Goal: Contribute content: Add original content to the website for others to see

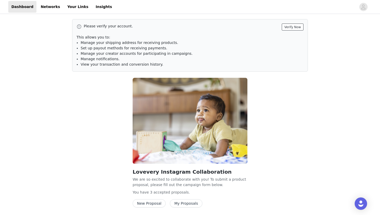
click at [298, 27] on button "Verify Now" at bounding box center [293, 27] width 22 height 7
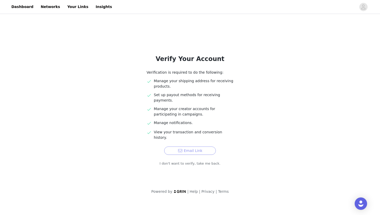
click at [192, 147] on button "Email Link" at bounding box center [190, 151] width 52 height 8
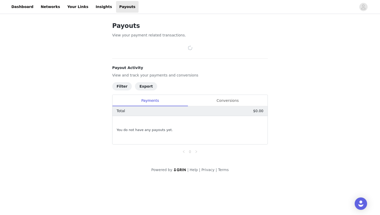
click at [162, 133] on div "You do not have any payouts yet." at bounding box center [189, 130] width 155 height 28
click at [28, 6] on link "Dashboard" at bounding box center [22, 7] width 28 height 12
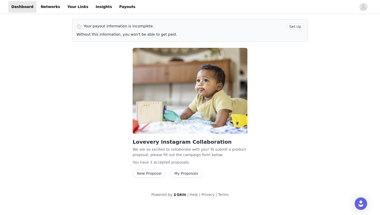
click at [148, 173] on button "New Proposal" at bounding box center [149, 173] width 33 height 8
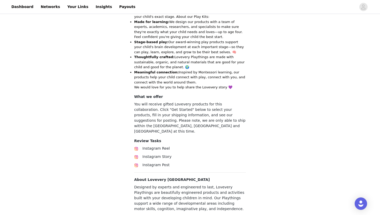
scroll to position [190, 0]
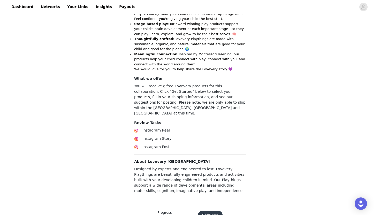
click at [207, 211] on button "Continue" at bounding box center [210, 215] width 25 height 8
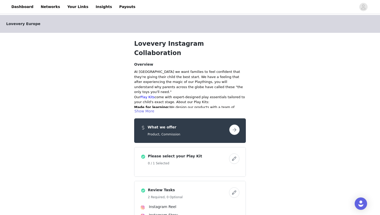
click at [175, 127] on div "What we offer Product, Commission" at bounding box center [190, 130] width 112 height 25
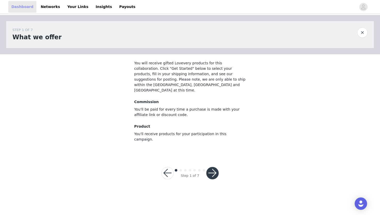
click at [19, 6] on link "Dashboard" at bounding box center [22, 7] width 28 height 12
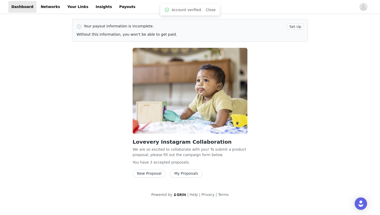
click at [157, 171] on button "New Proposal" at bounding box center [149, 173] width 33 height 8
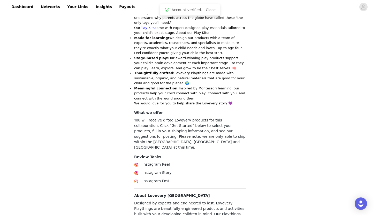
scroll to position [188, 0]
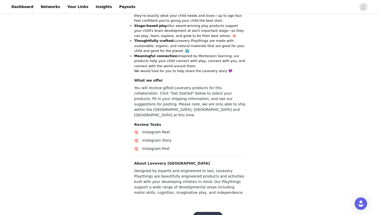
click at [204, 212] on button "Get Started" at bounding box center [207, 216] width 29 height 8
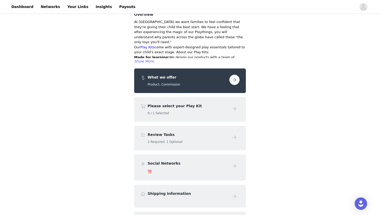
scroll to position [51, 0]
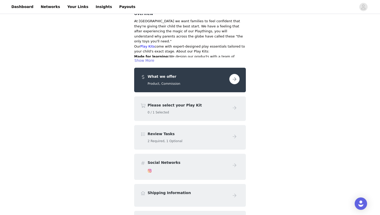
click at [236, 74] on button "button" at bounding box center [234, 79] width 10 height 10
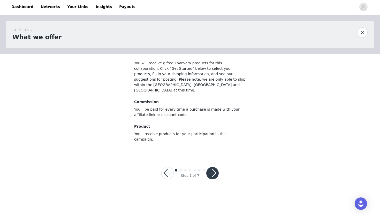
click at [213, 167] on button "button" at bounding box center [212, 173] width 12 height 12
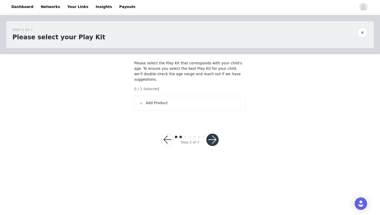
click at [211, 107] on div "Add Product" at bounding box center [190, 103] width 112 height 15
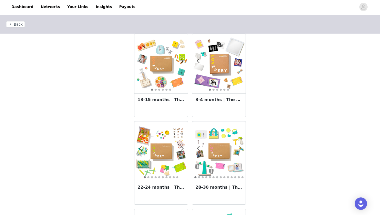
click at [176, 80] on img at bounding box center [160, 63] width 53 height 53
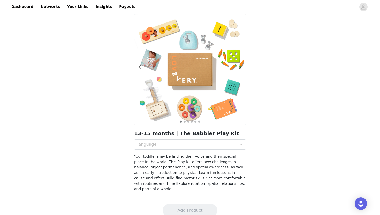
scroll to position [22, 0]
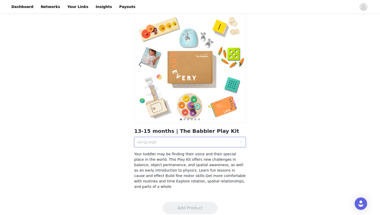
click at [180, 138] on div "language" at bounding box center [188, 142] width 102 height 10
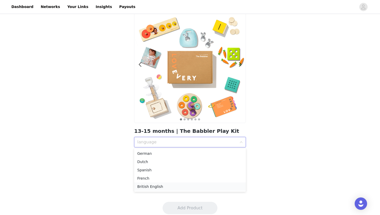
click at [154, 186] on div "British English" at bounding box center [189, 187] width 105 height 6
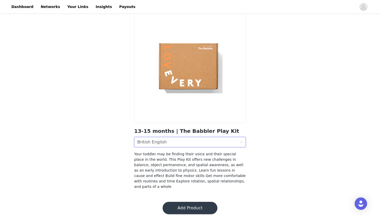
click at [195, 206] on button "Add Product" at bounding box center [190, 208] width 55 height 12
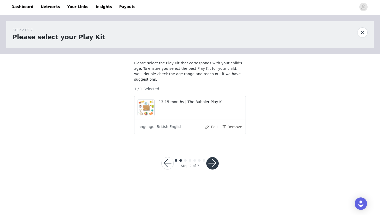
click at [217, 165] on button "button" at bounding box center [212, 163] width 12 height 12
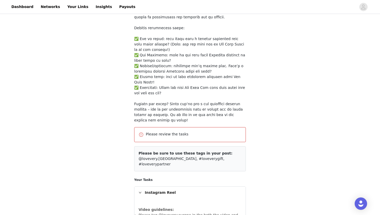
scroll to position [142, 0]
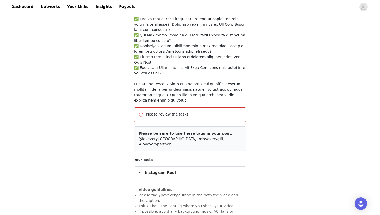
click at [215, 112] on p "Please review the tasks" at bounding box center [194, 114] width 96 height 5
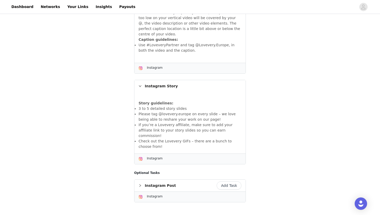
scroll to position [383, 0]
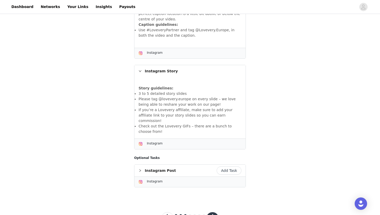
click at [211, 212] on button "button" at bounding box center [212, 218] width 12 height 12
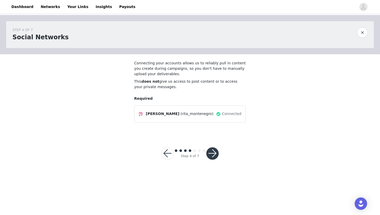
click at [213, 156] on button "button" at bounding box center [212, 153] width 12 height 12
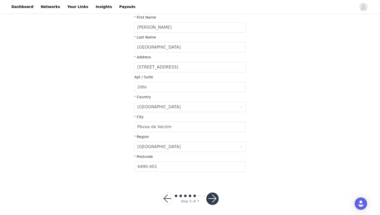
scroll to position [98, 0]
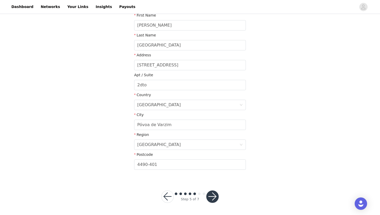
click at [214, 198] on button "button" at bounding box center [212, 196] width 12 height 12
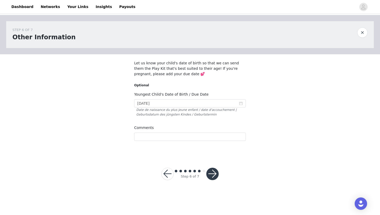
click at [212, 176] on button "button" at bounding box center [212, 174] width 12 height 12
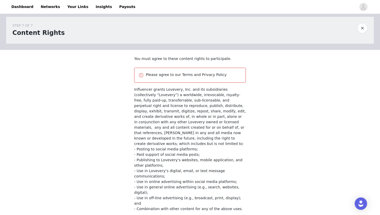
scroll to position [53, 0]
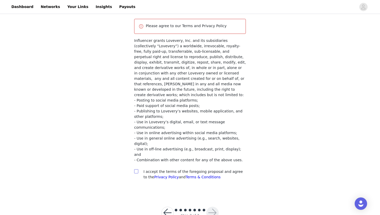
click at [136, 169] on input "checkbox" at bounding box center [136, 171] width 4 height 4
checkbox input "true"
click at [213, 207] on button "button" at bounding box center [212, 213] width 12 height 12
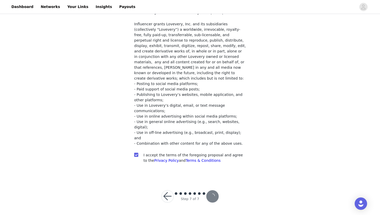
scroll to position [34, 0]
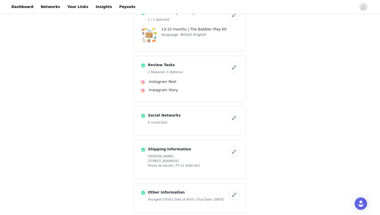
scroll to position [110, 0]
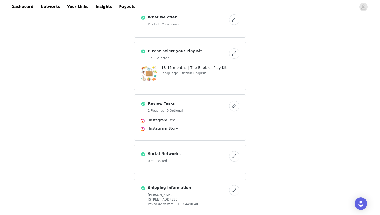
click at [236, 101] on button "button" at bounding box center [234, 106] width 10 height 10
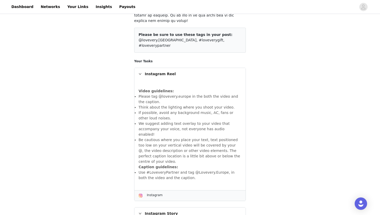
scroll to position [181, 0]
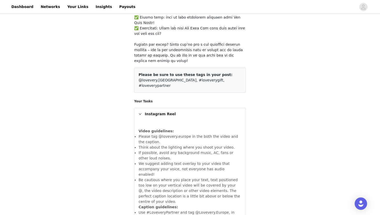
click at [164, 108] on div "Instagram Reel" at bounding box center [189, 114] width 111 height 12
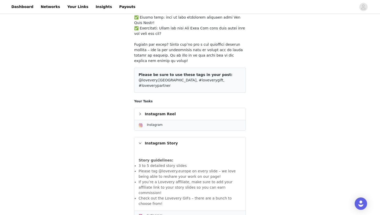
click at [164, 108] on div "Instagram Reel" at bounding box center [189, 114] width 111 height 12
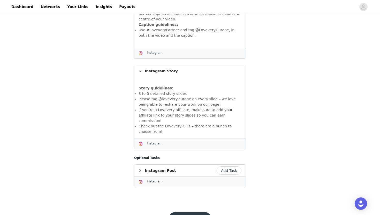
scroll to position [364, 0]
click at [199, 212] on button "Save" at bounding box center [190, 218] width 42 height 12
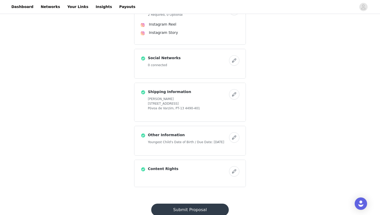
scroll to position [213, 0]
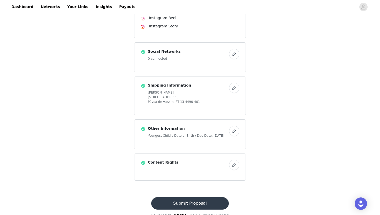
click at [199, 197] on button "Submit Proposal" at bounding box center [189, 203] width 77 height 12
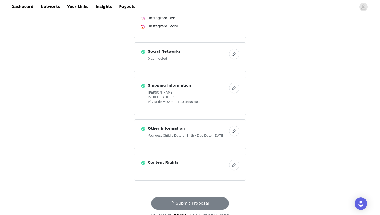
scroll to position [0, 0]
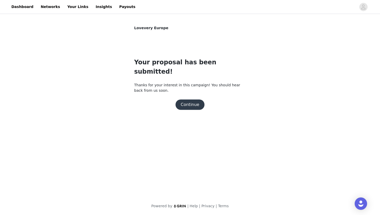
click at [195, 100] on button "Continue" at bounding box center [189, 105] width 29 height 10
